Goal: Transaction & Acquisition: Purchase product/service

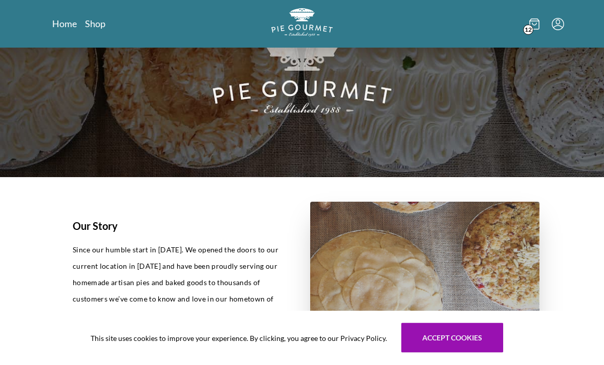
scroll to position [83, 0]
click at [532, 29] on span "12" at bounding box center [528, 30] width 10 height 10
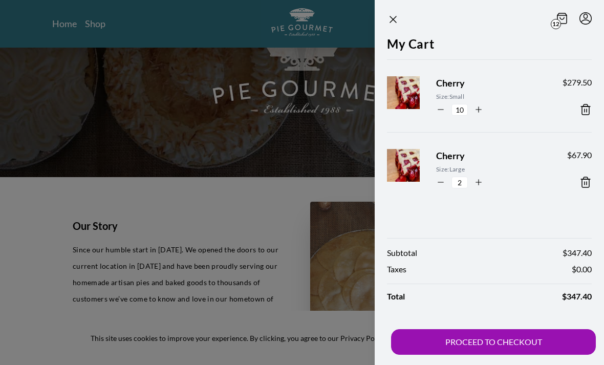
click at [587, 108] on icon at bounding box center [585, 109] width 12 height 12
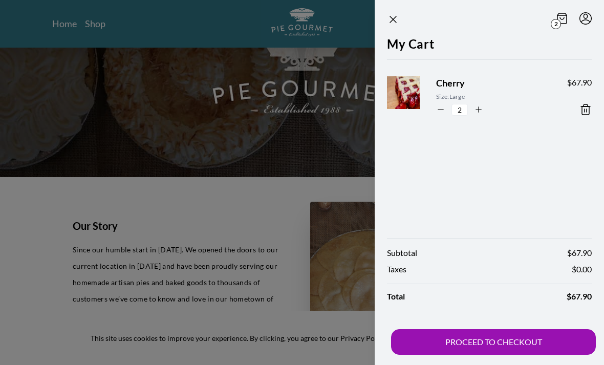
click at [584, 106] on icon at bounding box center [585, 109] width 12 height 12
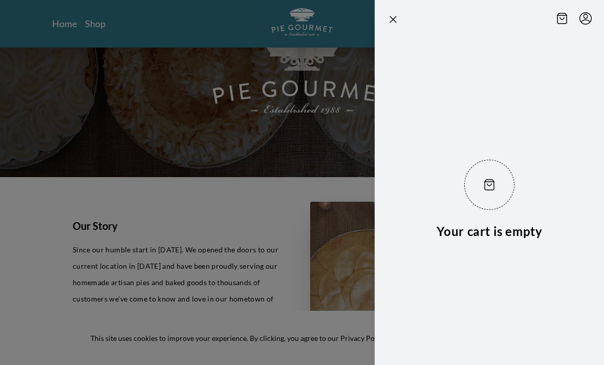
click at [396, 16] on icon "Close panel" at bounding box center [393, 19] width 6 height 6
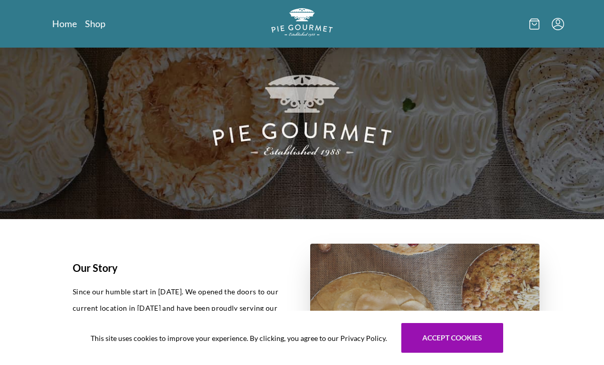
scroll to position [0, 0]
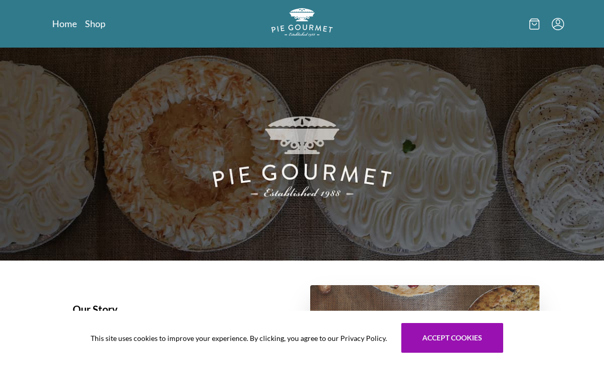
click at [103, 18] on link "Shop" at bounding box center [95, 23] width 20 height 12
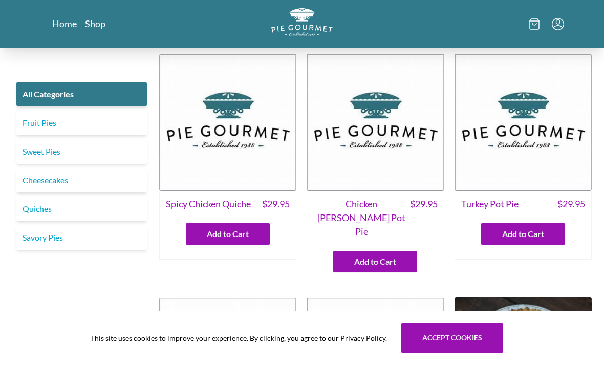
click at [138, 124] on link "Fruit Pies" at bounding box center [81, 123] width 131 height 25
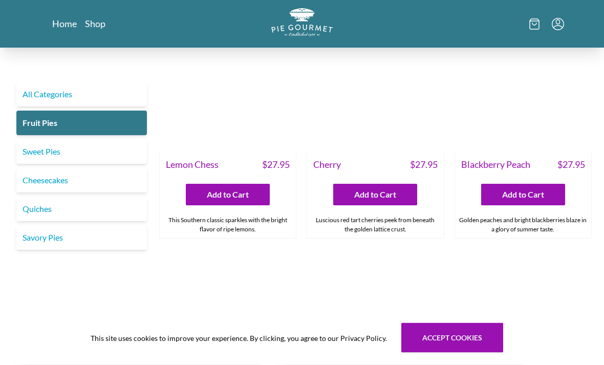
scroll to position [315, 0]
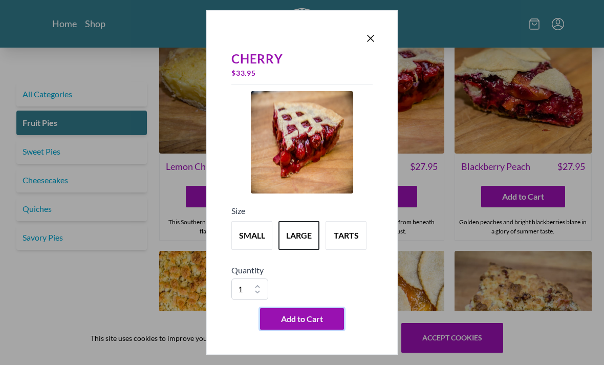
click at [320, 330] on button "Add to Cart" at bounding box center [302, 318] width 84 height 21
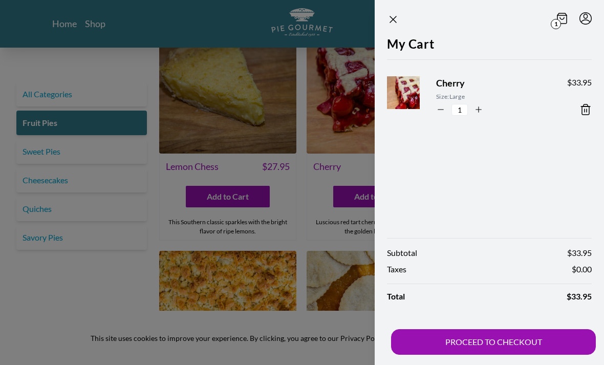
click at [393, 16] on icon "Close panel" at bounding box center [393, 19] width 12 height 12
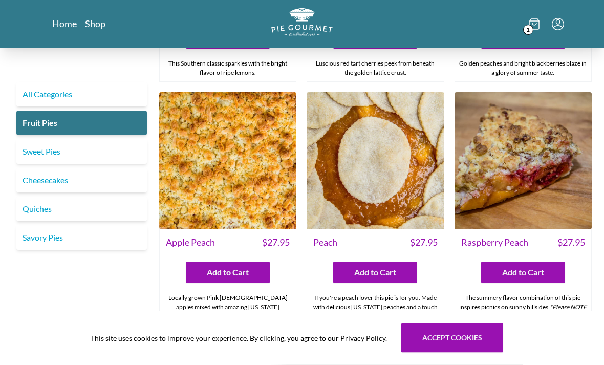
scroll to position [474, 0]
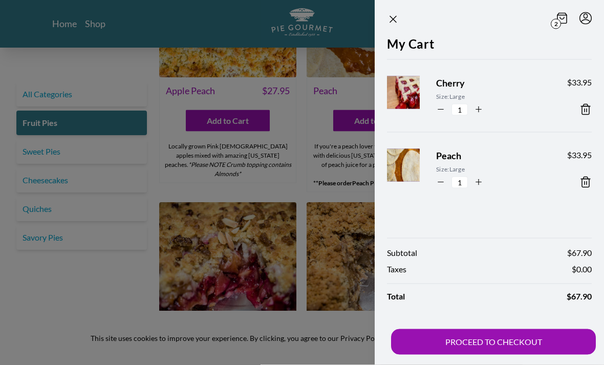
click at [398, 14] on icon "Close panel" at bounding box center [393, 19] width 12 height 12
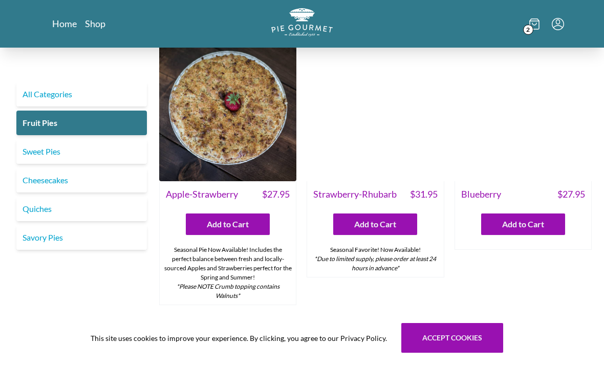
scroll to position [17, 0]
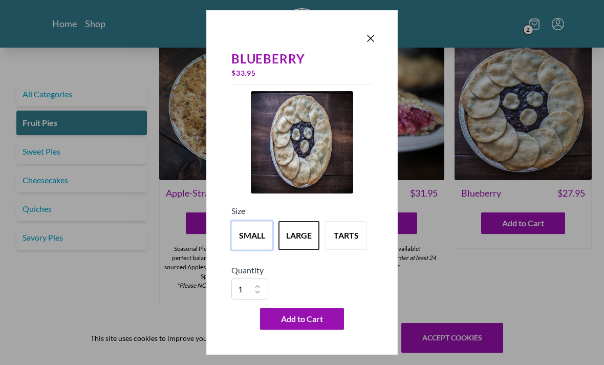
click at [257, 225] on button "small" at bounding box center [251, 235] width 41 height 29
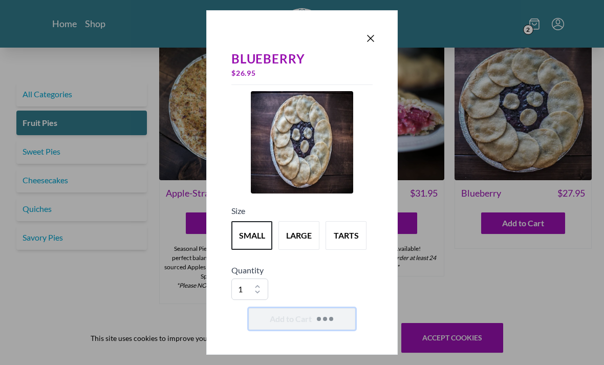
click at [332, 317] on span "Add to Cart" at bounding box center [331, 319] width 4 height 4
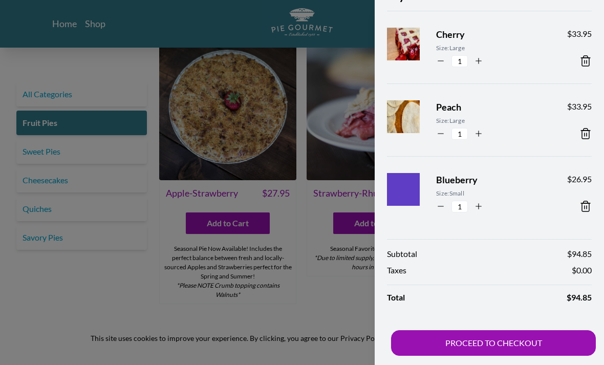
scroll to position [48, 0]
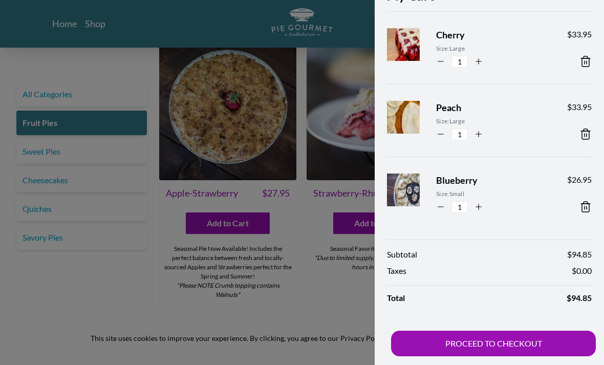
click at [318, 270] on div at bounding box center [302, 182] width 604 height 365
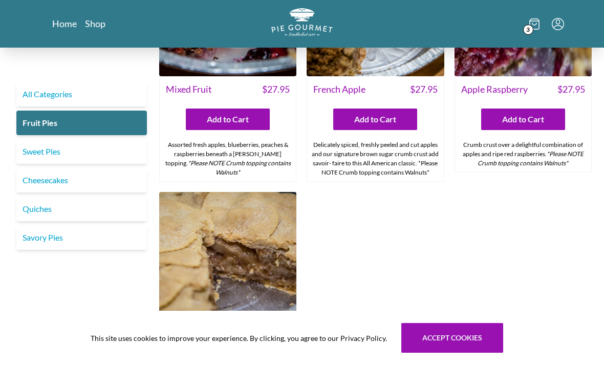
scroll to position [1071, 0]
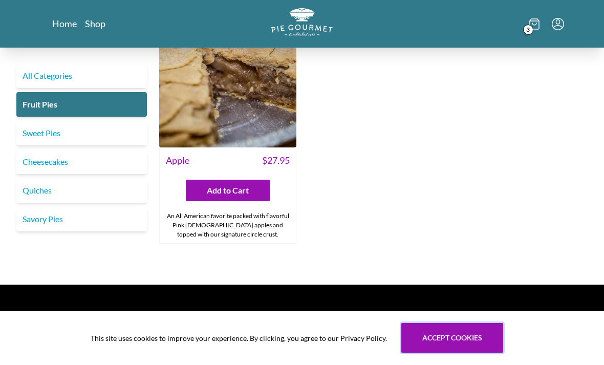
click at [468, 353] on button "Accept cookies" at bounding box center [452, 338] width 102 height 30
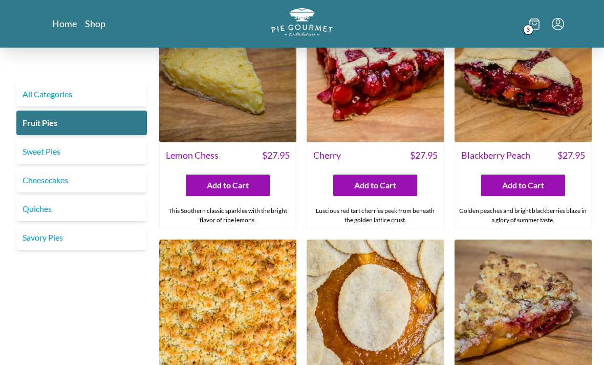
scroll to position [329, 0]
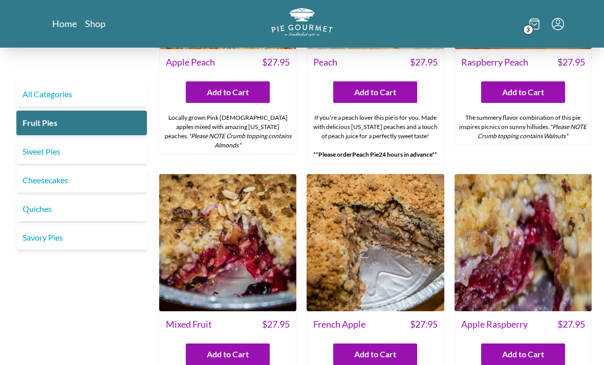
click at [532, 19] on icon at bounding box center [534, 24] width 9 height 10
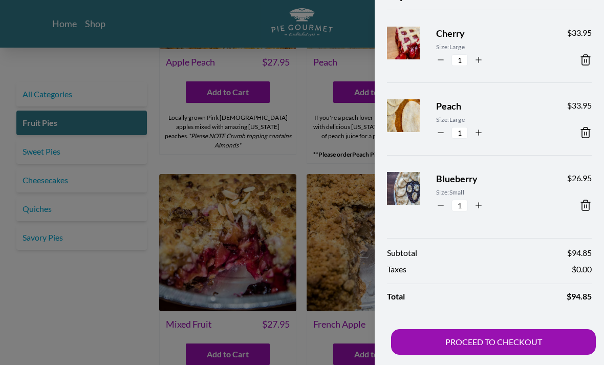
scroll to position [50, 0]
click at [522, 346] on button "PROCEED TO CHECKOUT" at bounding box center [493, 342] width 205 height 26
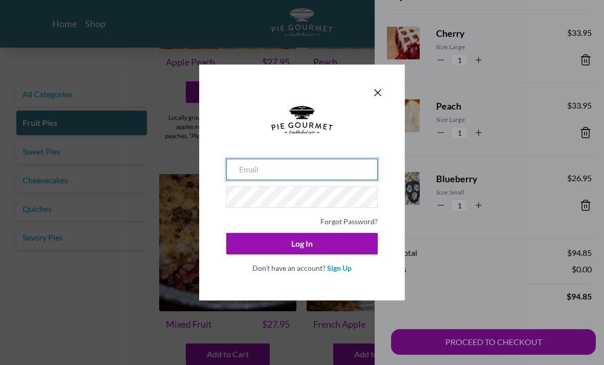
click at [349, 162] on input "email" at bounding box center [302, 169] width 152 height 21
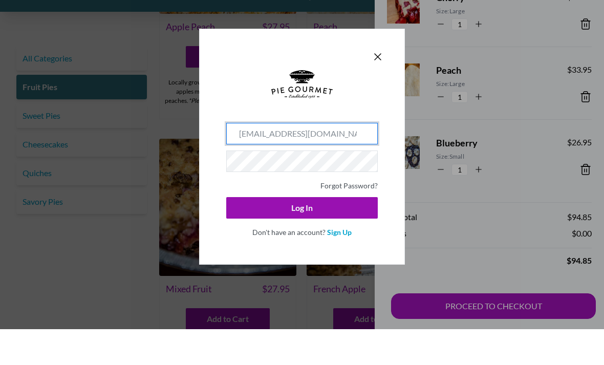
scroll to position [17, 0]
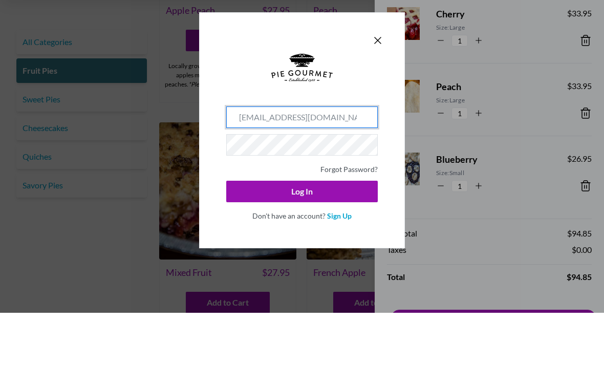
type input "[EMAIL_ADDRESS][DOMAIN_NAME]"
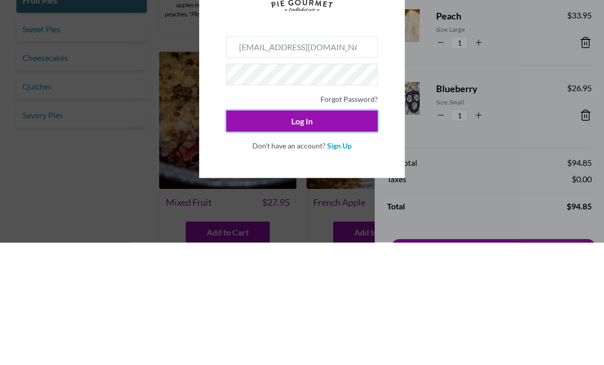
click at [370, 233] on button "Log In" at bounding box center [302, 243] width 152 height 21
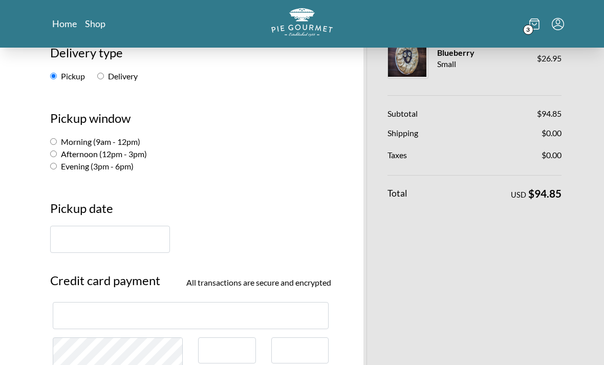
scroll to position [148, 0]
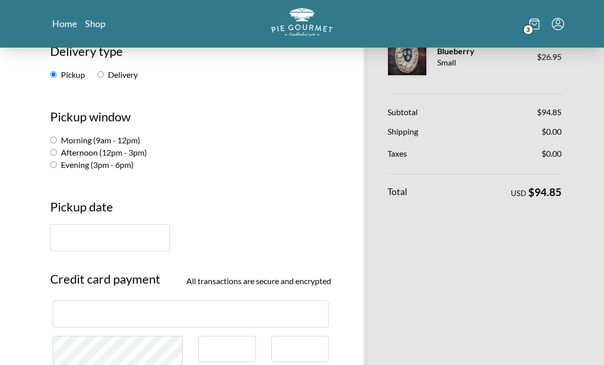
click at [108, 250] on input "text" at bounding box center [110, 237] width 120 height 27
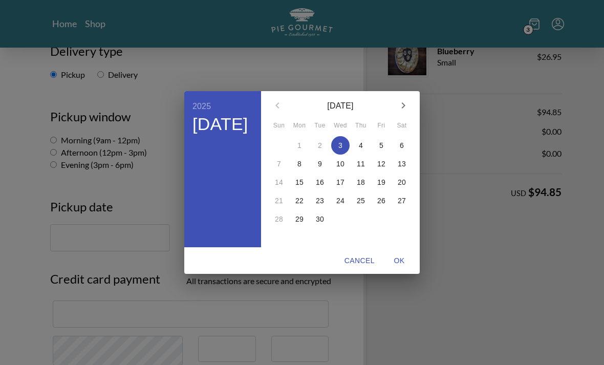
click at [300, 187] on p "15" at bounding box center [299, 182] width 8 height 10
click at [408, 267] on span "OK" at bounding box center [399, 260] width 25 height 13
type input "[DATE]"
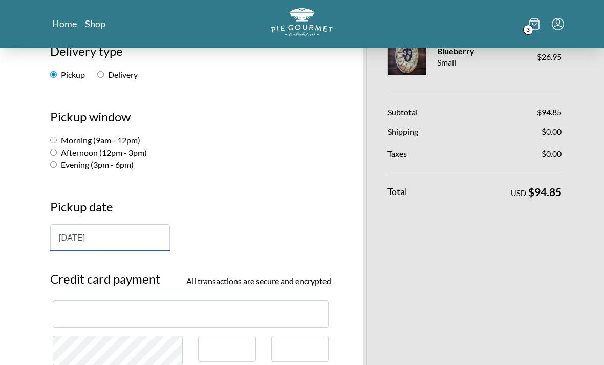
click at [123, 169] on label "Evening (3pm - 6pm)" at bounding box center [91, 165] width 83 height 10
click at [57, 168] on input "Evening (3pm - 6pm)" at bounding box center [53, 164] width 7 height 7
radio input "true"
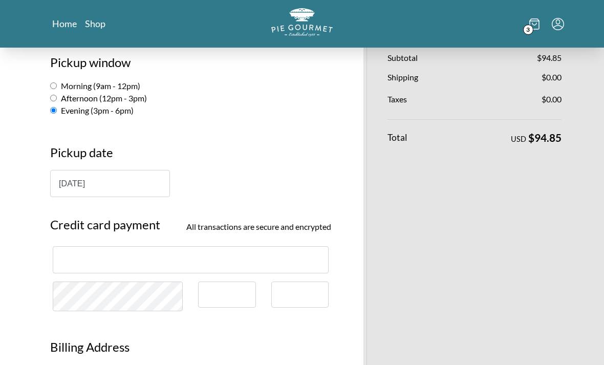
scroll to position [247, 0]
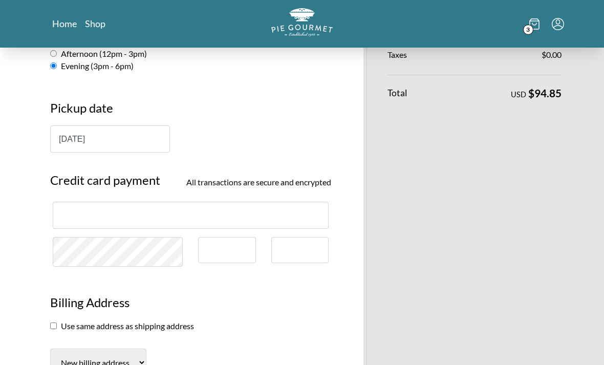
click at [205, 208] on div at bounding box center [191, 215] width 276 height 27
click at [114, 228] on div at bounding box center [191, 215] width 276 height 27
click at [80, 226] on div at bounding box center [191, 215] width 276 height 27
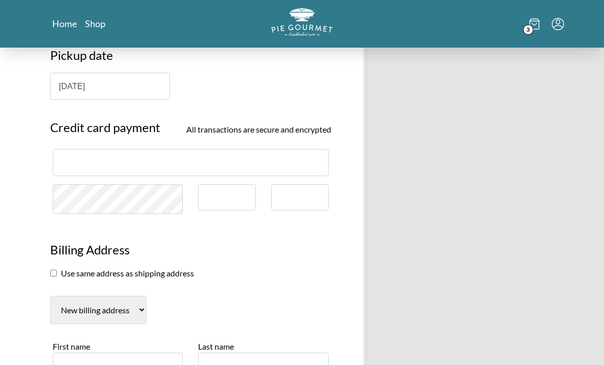
scroll to position [316, 0]
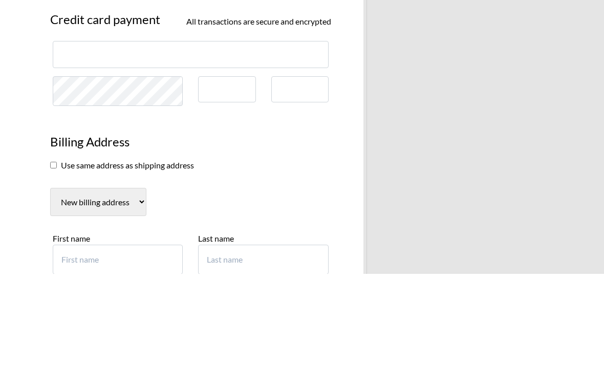
click at [305, 177] on div at bounding box center [300, 181] width 40 height 9
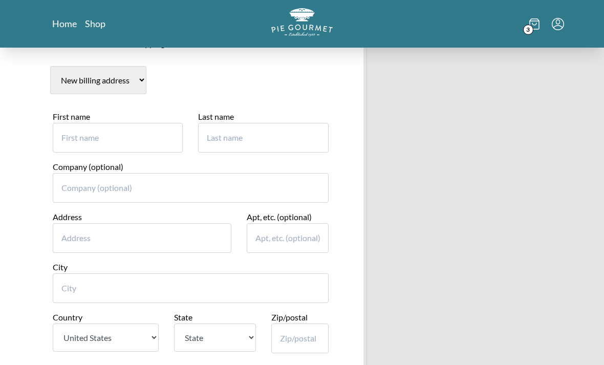
scroll to position [532, 0]
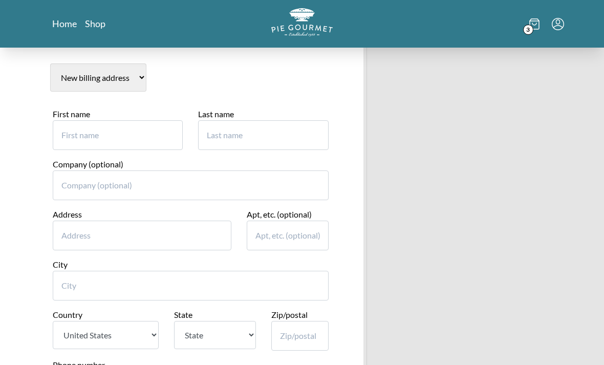
click at [152, 120] on input "First name" at bounding box center [118, 135] width 130 height 30
type input "[PERSON_NAME]"
click at [302, 129] on input "Last name" at bounding box center [263, 135] width 130 height 30
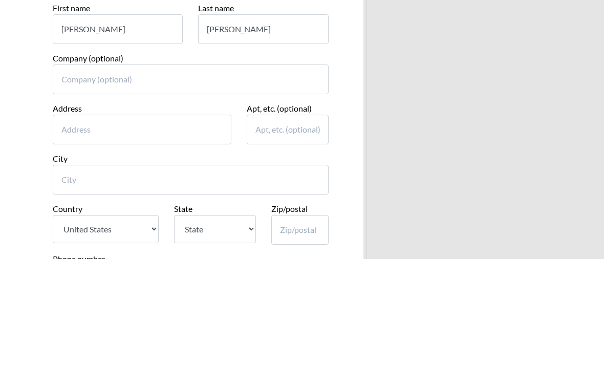
type input "[PERSON_NAME]"
click at [82, 221] on input "Address" at bounding box center [142, 236] width 179 height 30
click at [103, 221] on input "[STREET_ADDRESS]" at bounding box center [142, 236] width 179 height 30
click at [157, 221] on input "[STREET_ADDRESS]" at bounding box center [142, 236] width 179 height 30
click at [152, 221] on input "[STREET_ADDRESS]" at bounding box center [142, 236] width 179 height 30
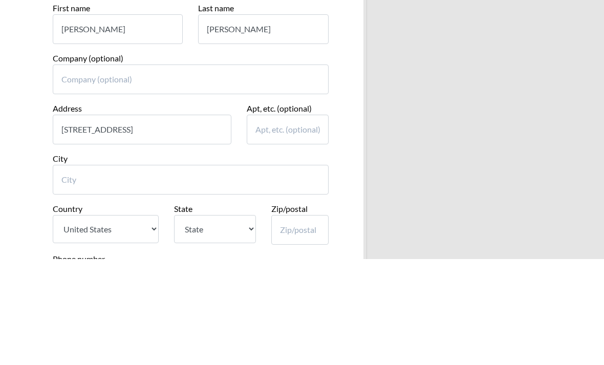
type input "[STREET_ADDRESS]"
click at [316, 221] on input "Apt, etc. (optional)" at bounding box center [288, 236] width 82 height 30
click at [174, 221] on input "[STREET_ADDRESS]" at bounding box center [142, 236] width 179 height 30
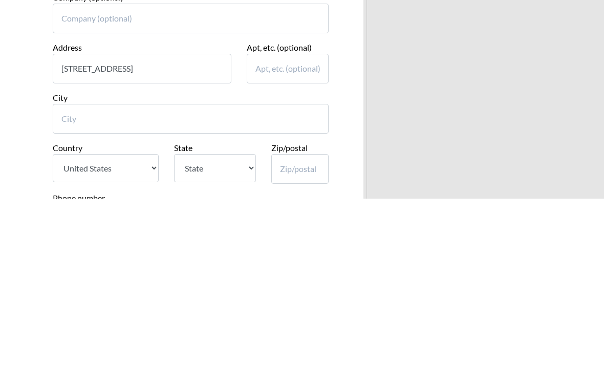
click at [73, 271] on input "City" at bounding box center [191, 286] width 276 height 30
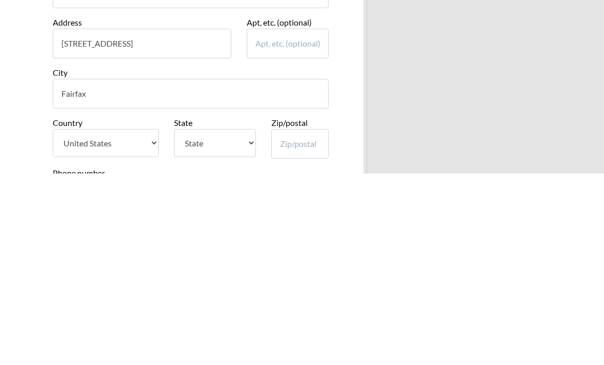
type input "Fairfax"
click at [294, 321] on input "Zip/postal" at bounding box center [299, 336] width 57 height 30
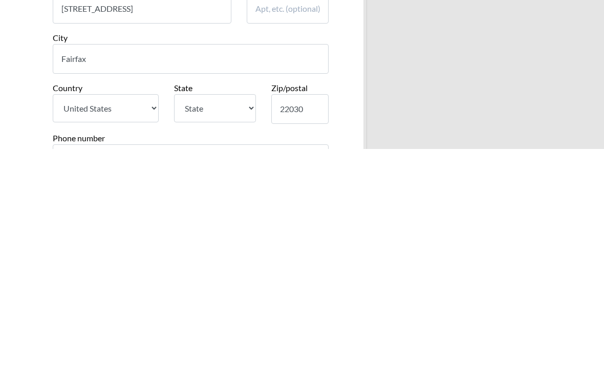
type input "22030"
click at [186, 310] on select "State [US_STATE] [US_STATE] [US_STATE] [US_STATE] [US_STATE] [US_STATE] [US_STA…" at bounding box center [215, 324] width 82 height 28
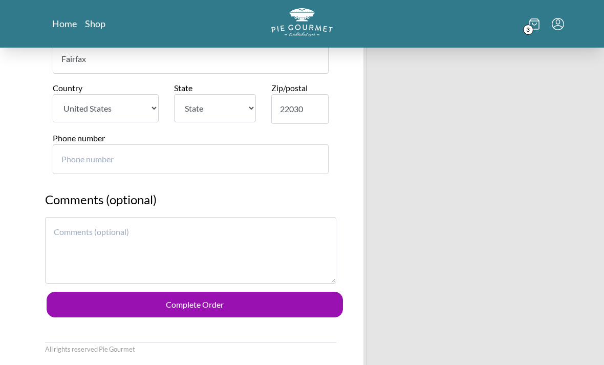
select select "VA"
click at [90, 144] on input "Phone number" at bounding box center [191, 159] width 276 height 30
type input "5713761583"
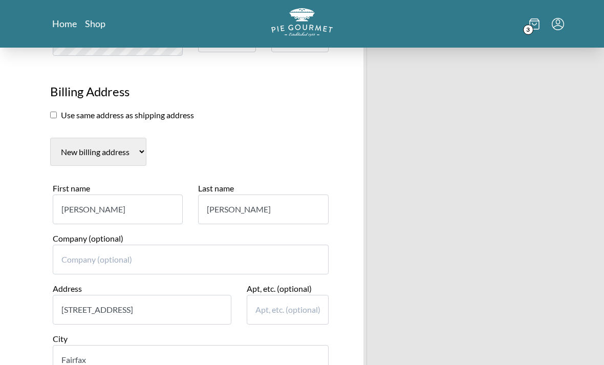
scroll to position [458, 0]
click at [105, 304] on input "[STREET_ADDRESS]" at bounding box center [142, 310] width 179 height 30
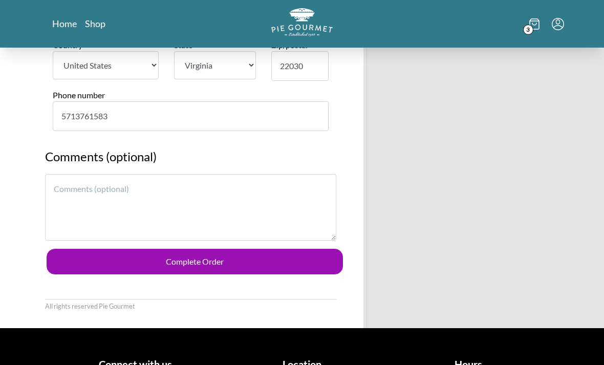
scroll to position [804, 0]
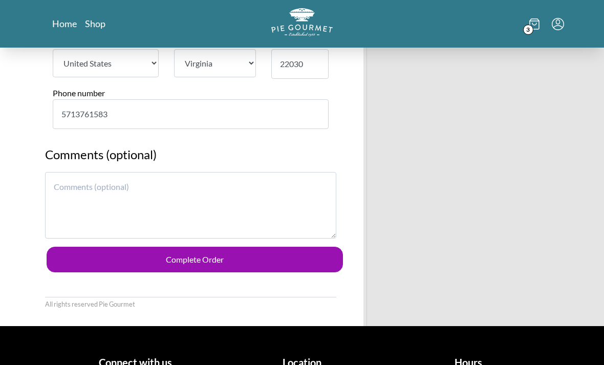
click at [299, 251] on button "Complete Order" at bounding box center [195, 260] width 296 height 26
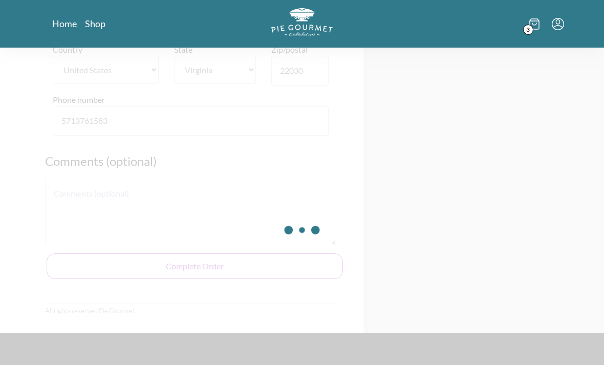
scroll to position [0, 0]
